Goal: Find specific page/section: Find specific page/section

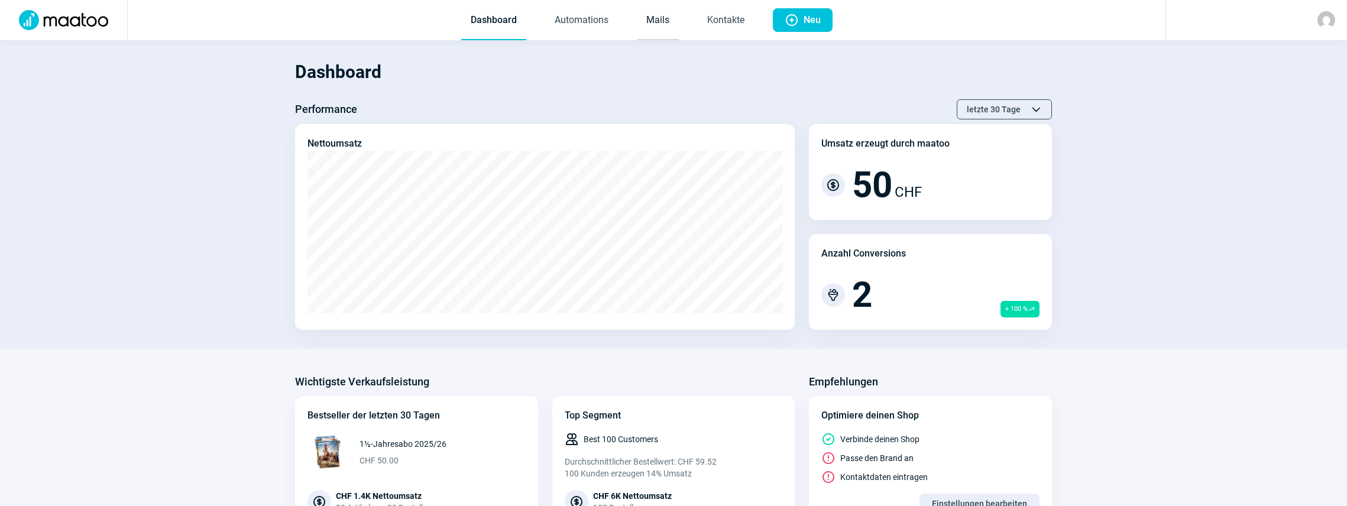
click at [658, 19] on link "Mails" at bounding box center [658, 20] width 42 height 39
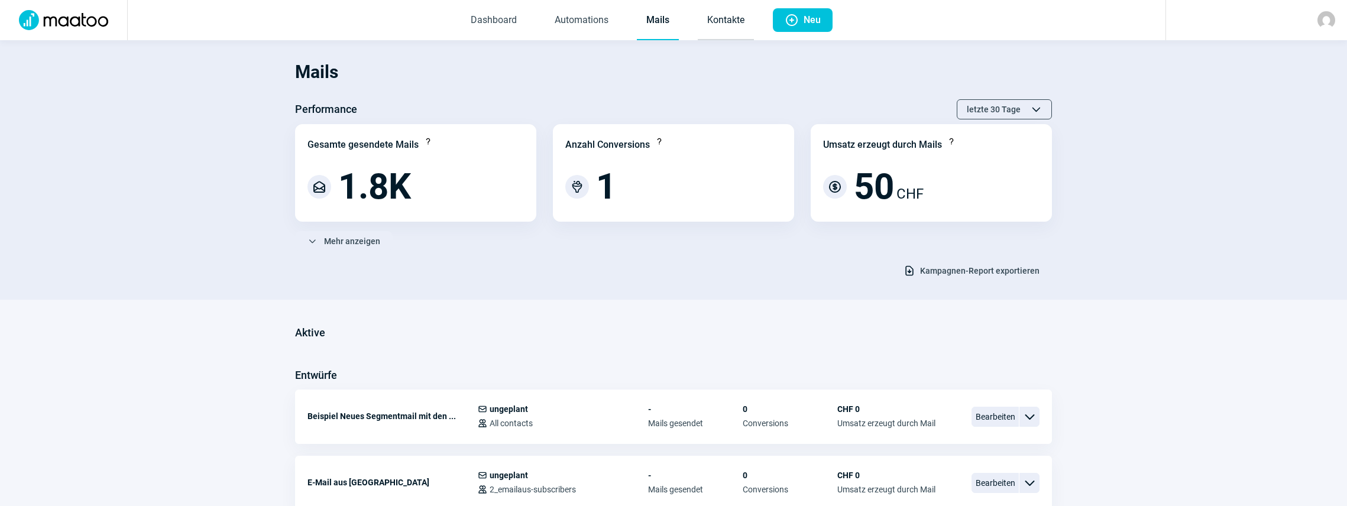
click at [709, 23] on link "Kontakte" at bounding box center [726, 20] width 56 height 39
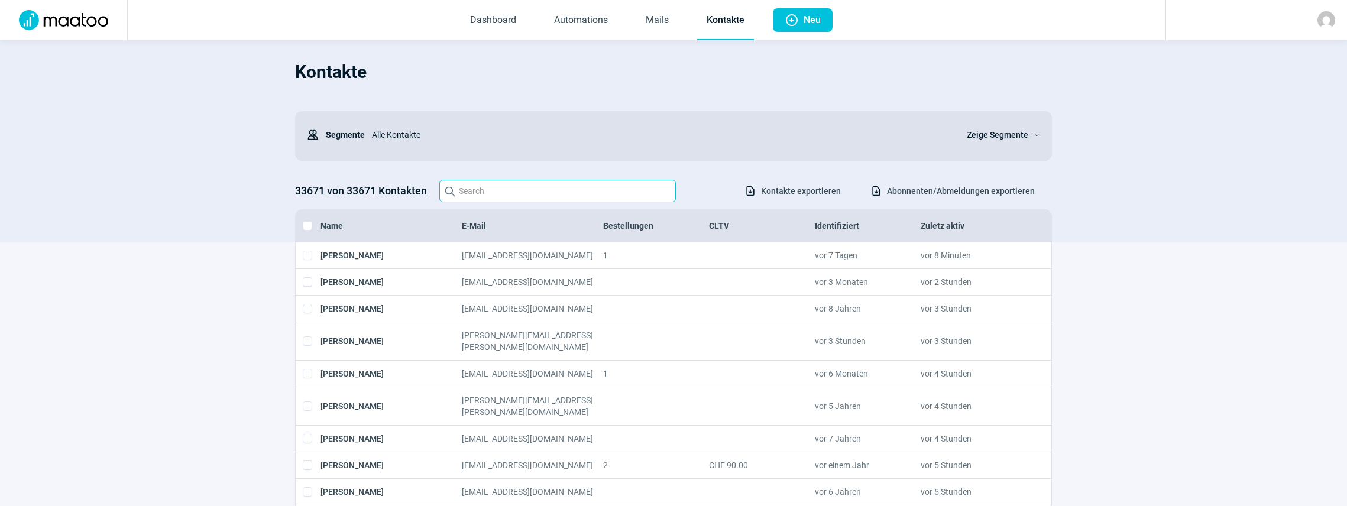
click at [490, 200] on input "Search icon" at bounding box center [557, 191] width 237 height 22
click at [490, 202] on input "Search icon" at bounding box center [557, 191] width 237 height 22
click at [584, 194] on input "[PERSON_NAME]" at bounding box center [557, 191] width 237 height 22
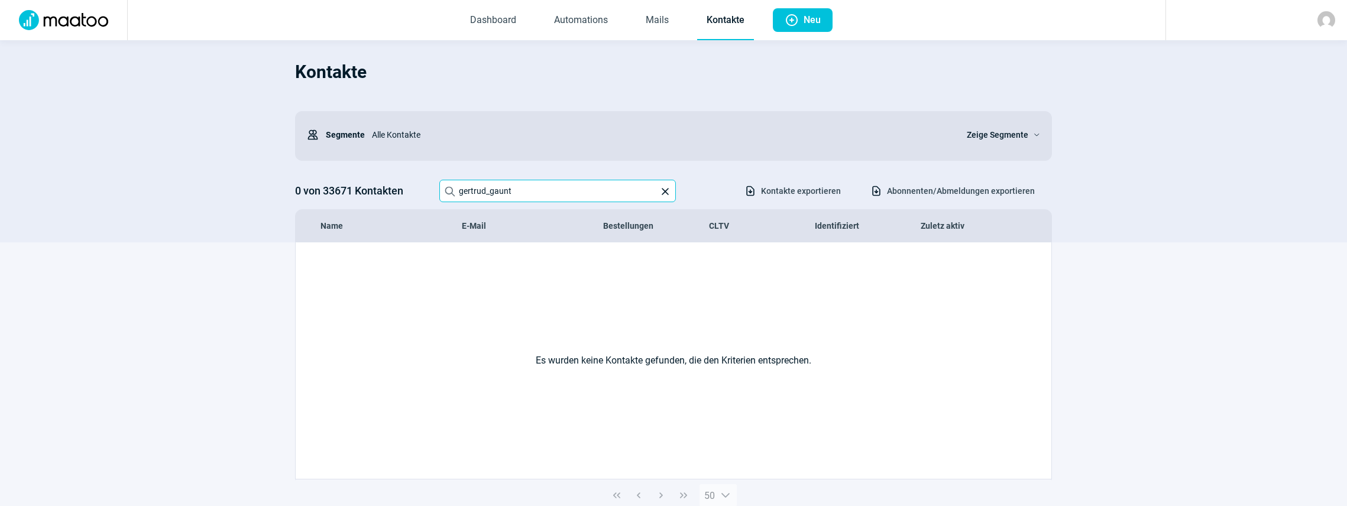
type input "gertrud_gaunt"
